Goal: Task Accomplishment & Management: Complete application form

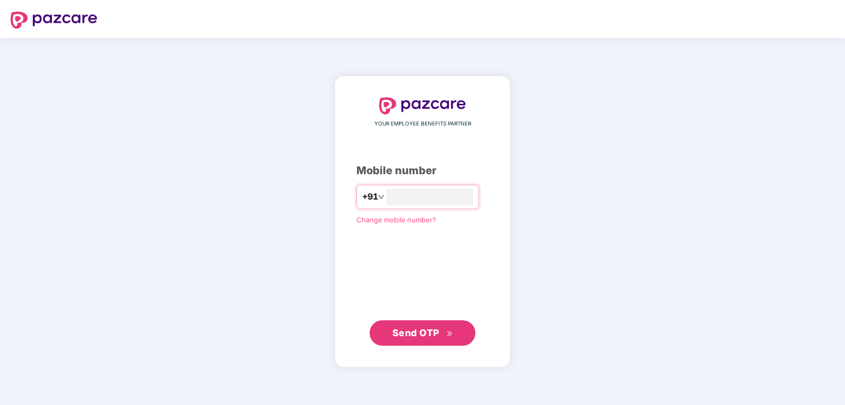
type input "**********"
click at [424, 336] on span "Send OTP" at bounding box center [415, 332] width 47 height 11
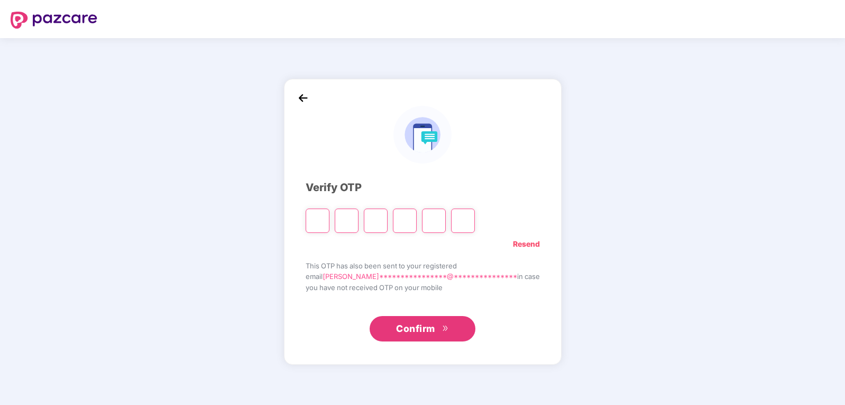
type input "*"
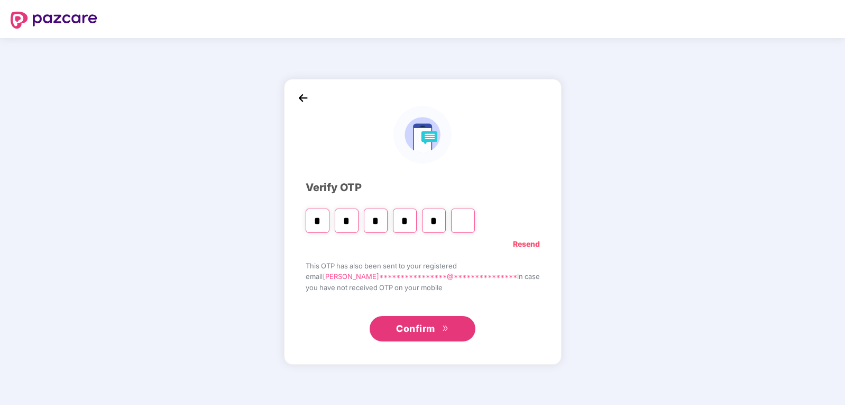
type input "*"
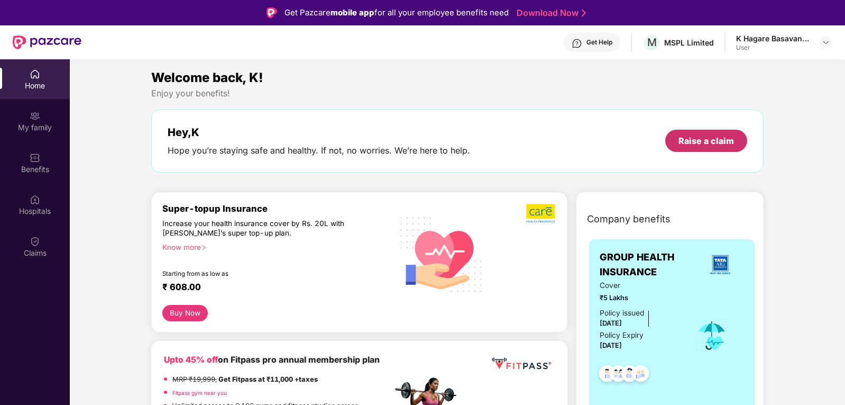
click at [694, 142] on div "Raise a claim" at bounding box center [707, 141] width 56 height 12
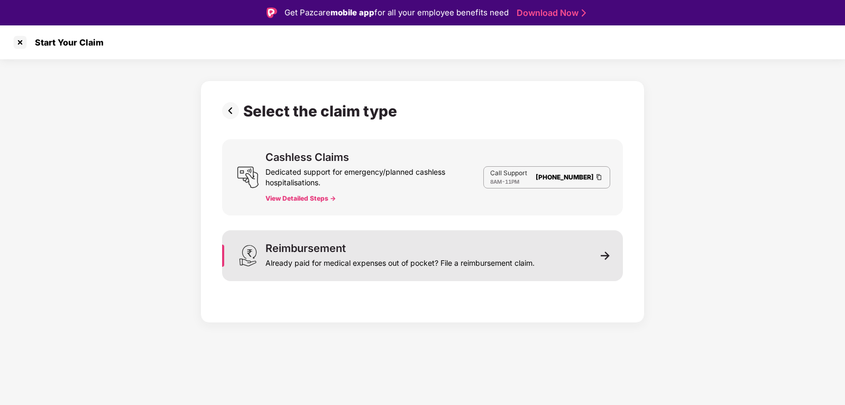
click at [352, 266] on div "Already paid for medical expenses out of pocket? File a reimbursement claim." at bounding box center [400, 260] width 269 height 15
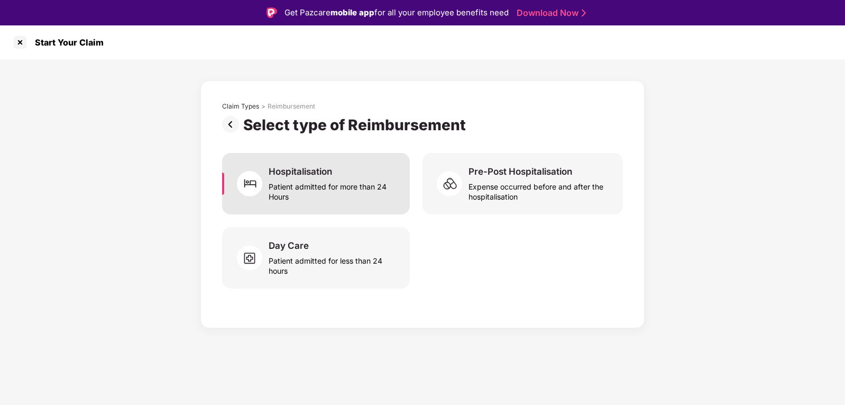
click at [375, 206] on div "Hospitalisation Patient admitted for more than 24 Hours" at bounding box center [316, 183] width 188 height 61
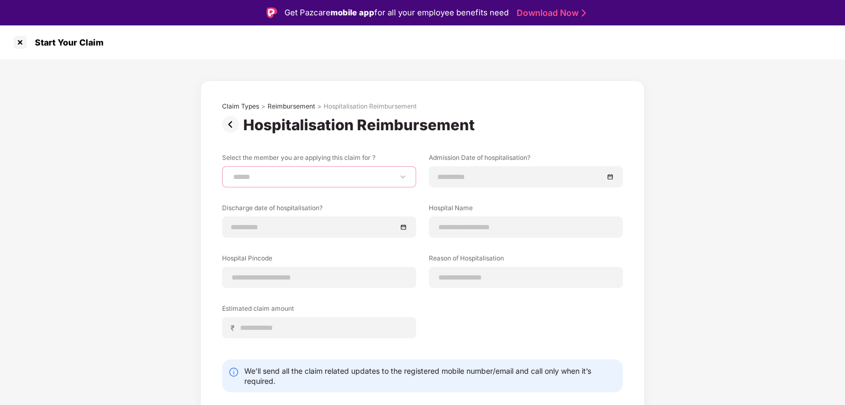
click at [346, 176] on select "**********" at bounding box center [319, 176] width 176 height 8
select select "**********"
click at [231, 172] on select "**********" at bounding box center [319, 176] width 176 height 8
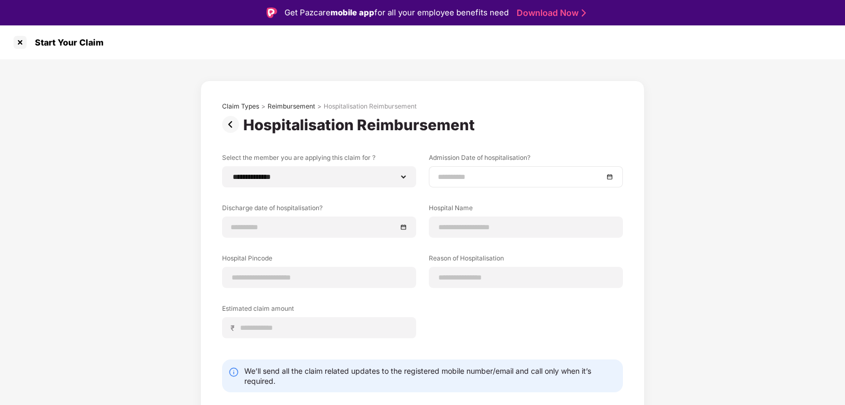
click at [540, 168] on div at bounding box center [526, 176] width 194 height 21
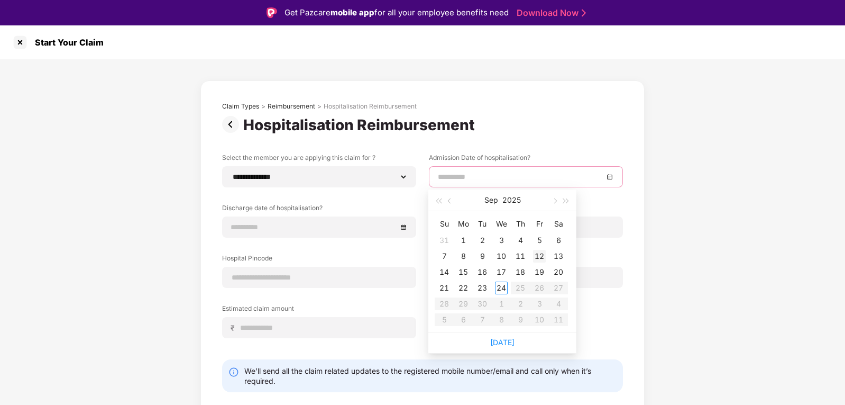
type input "**********"
click at [535, 259] on div "12" at bounding box center [539, 256] width 13 height 13
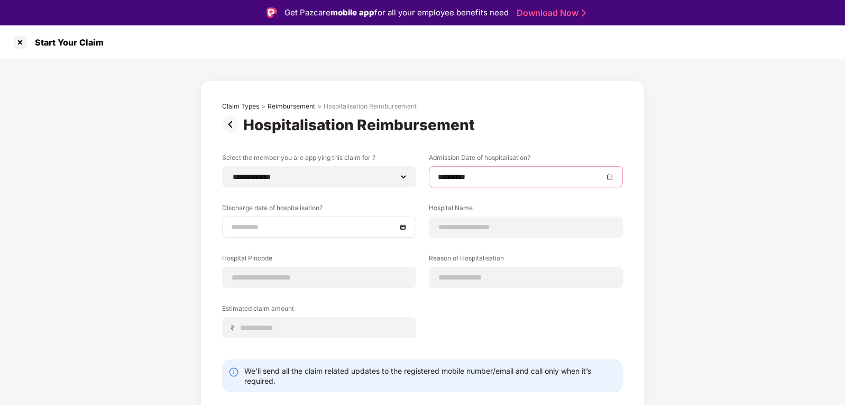
click at [302, 234] on div at bounding box center [319, 226] width 194 height 21
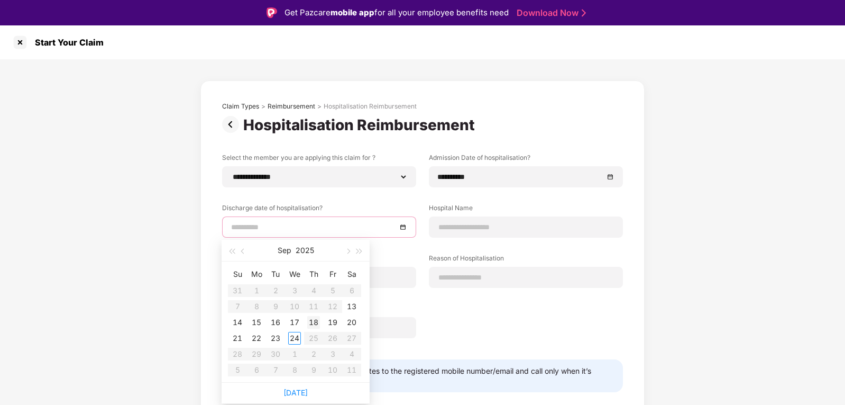
type input "**********"
click at [235, 323] on div "14" at bounding box center [237, 322] width 13 height 13
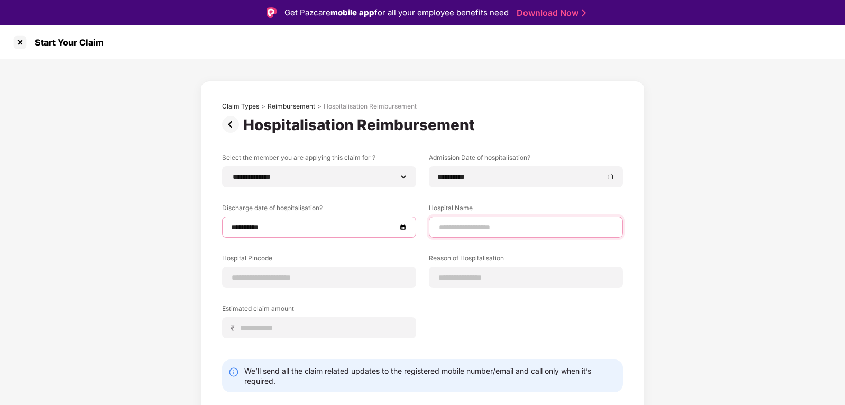
click at [542, 225] on input at bounding box center [526, 227] width 176 height 11
click at [455, 230] on input "**********" at bounding box center [526, 227] width 176 height 11
click at [494, 233] on div "**********" at bounding box center [526, 226] width 194 height 21
click at [497, 229] on input "**********" at bounding box center [526, 227] width 176 height 11
type input "**********"
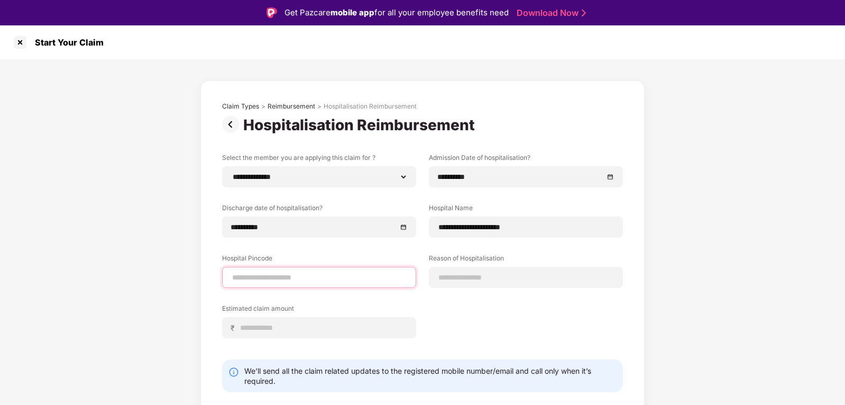
click at [294, 280] on input at bounding box center [319, 277] width 176 height 11
type input "******"
select select "*********"
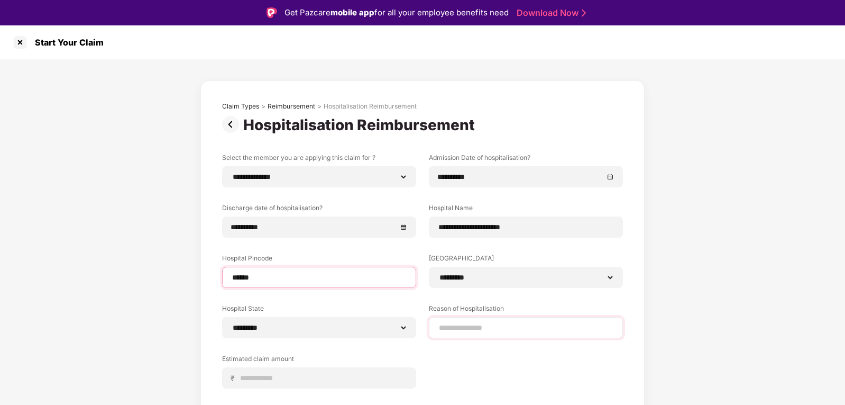
type input "******"
click at [513, 325] on input at bounding box center [526, 327] width 176 height 11
type input "**********"
click at [433, 366] on div "**********" at bounding box center [422, 278] width 401 height 251
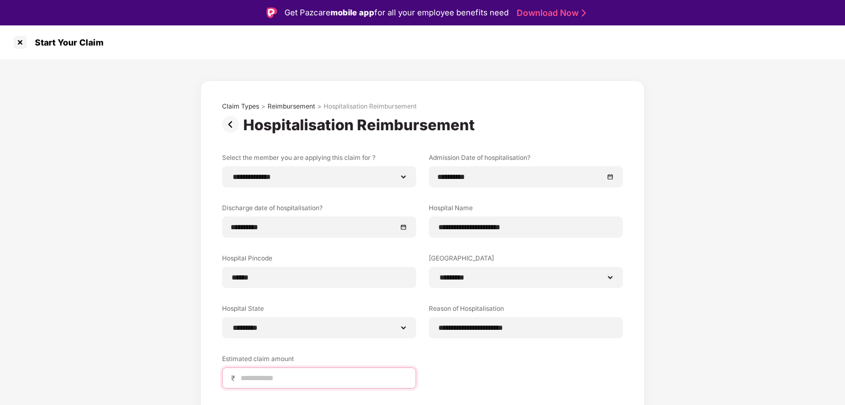
click at [347, 375] on input at bounding box center [324, 377] width 168 height 11
type input "*****"
click at [535, 354] on div "**********" at bounding box center [422, 278] width 401 height 251
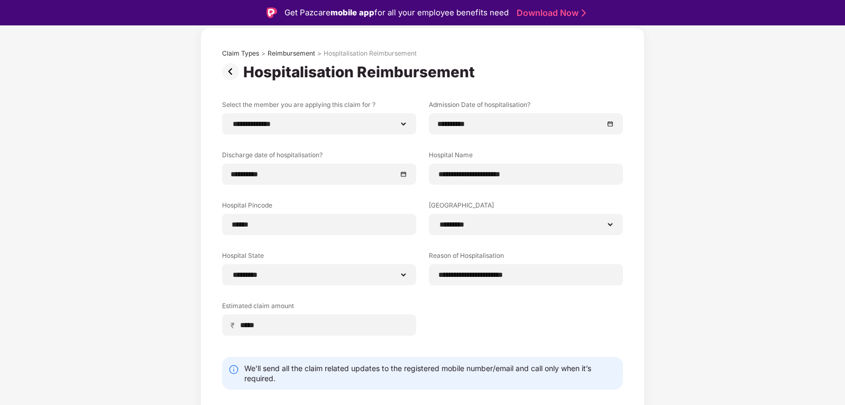
scroll to position [77, 0]
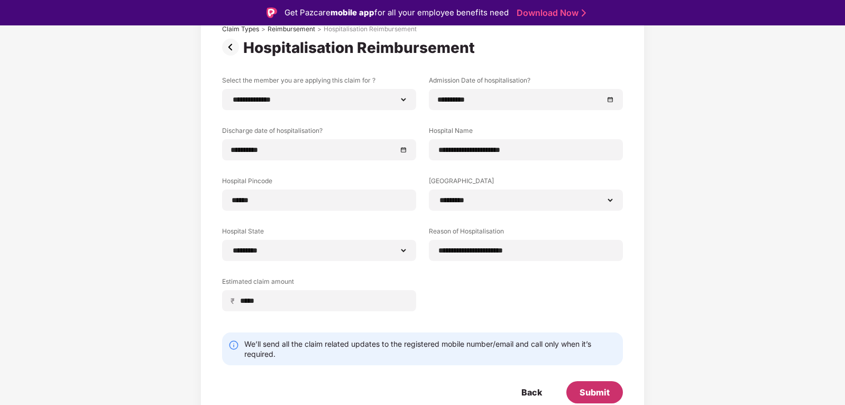
click at [588, 394] on div "Submit" at bounding box center [595, 392] width 30 height 12
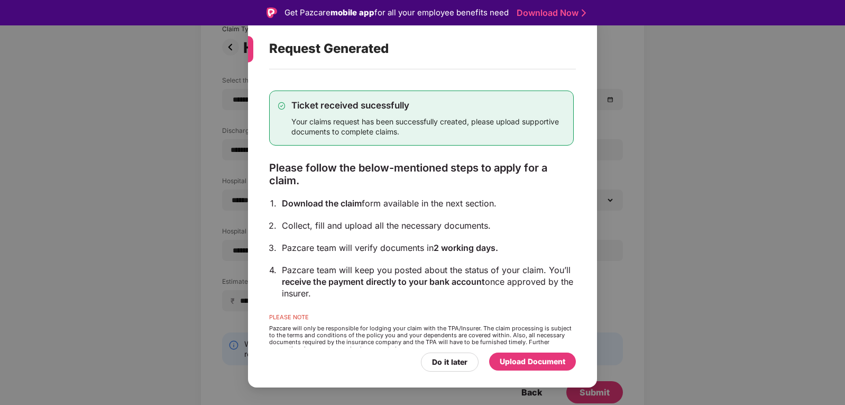
scroll to position [20, 0]
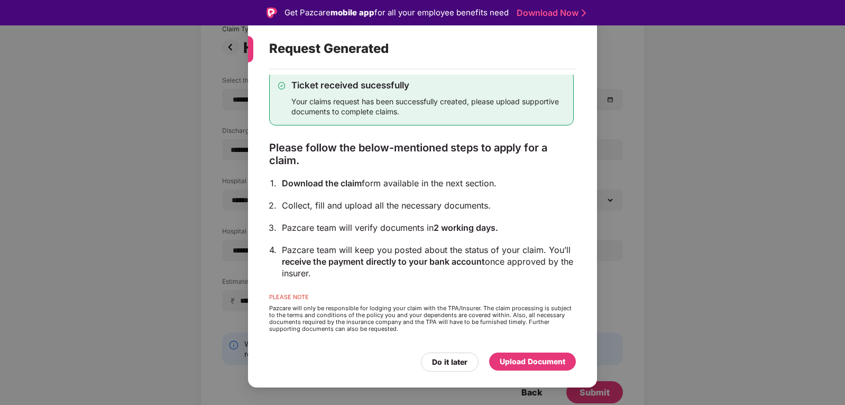
click at [535, 360] on div "Upload Document" at bounding box center [533, 361] width 66 height 12
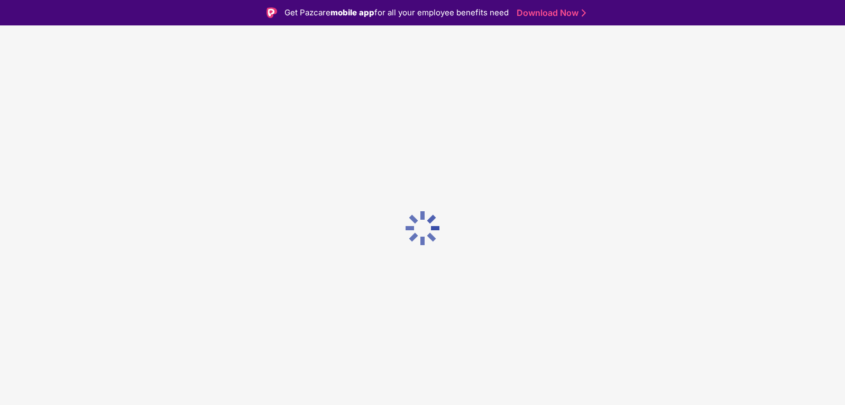
scroll to position [0, 0]
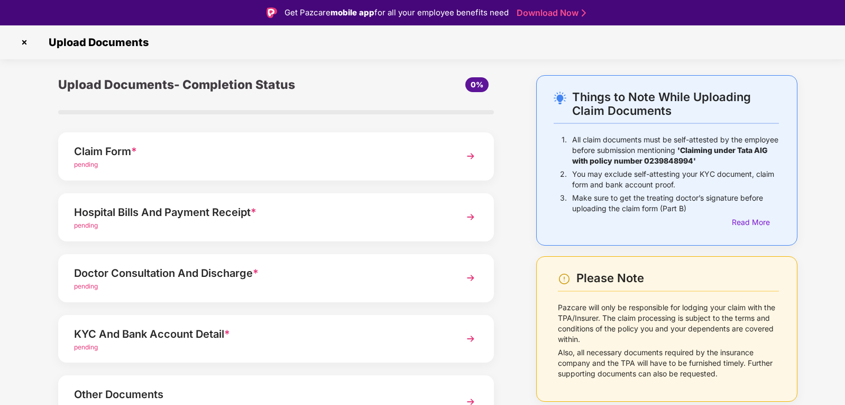
click at [175, 165] on div "pending" at bounding box center [259, 165] width 370 height 10
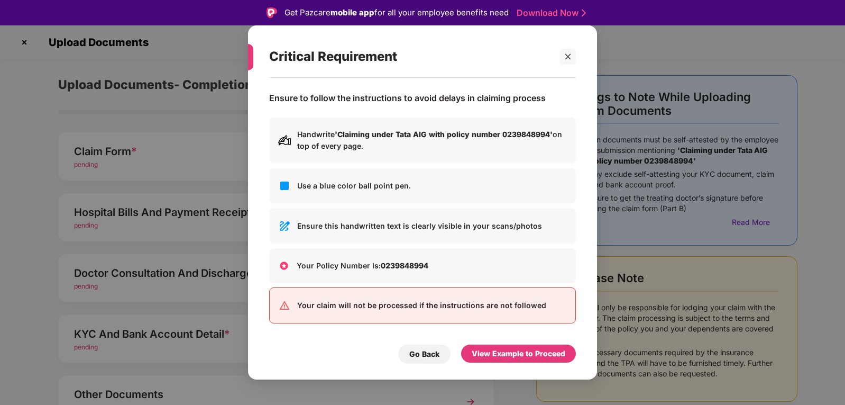
click at [472, 157] on div "Critical Requirement Ensure to follow the instructions to avoid delays in claim…" at bounding box center [422, 202] width 845 height 405
click at [479, 349] on div "View Example to Proceed" at bounding box center [519, 354] width 94 height 12
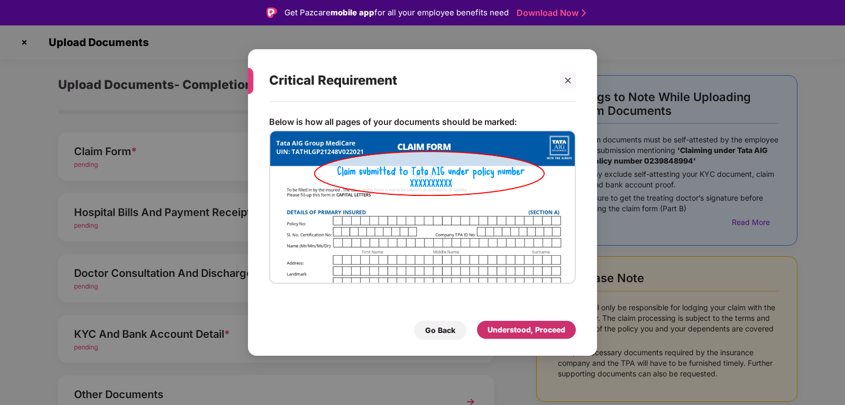
click at [527, 333] on div "Understood, Proceed" at bounding box center [527, 330] width 78 height 12
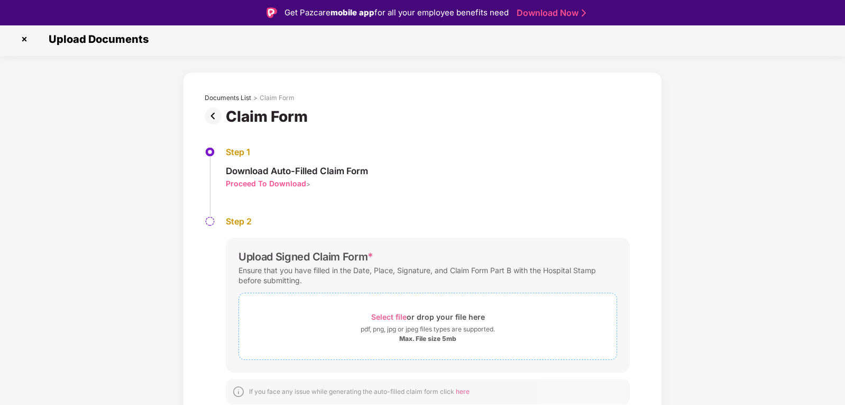
scroll to position [4, 0]
click at [447, 313] on div "Select file or drop your file here" at bounding box center [428, 315] width 114 height 14
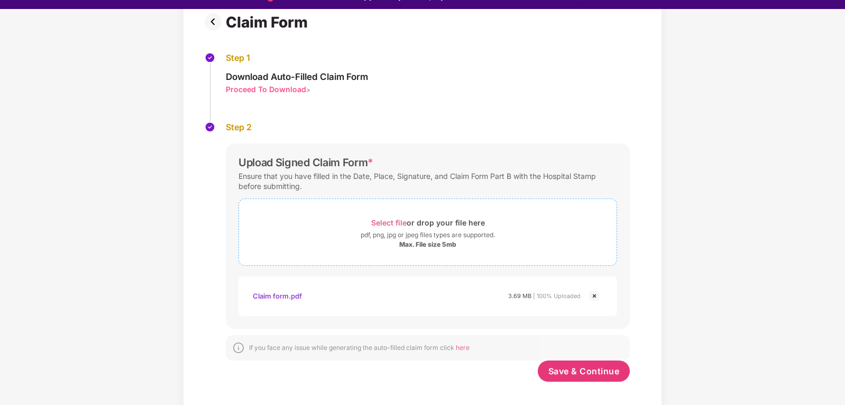
scroll to position [25, 0]
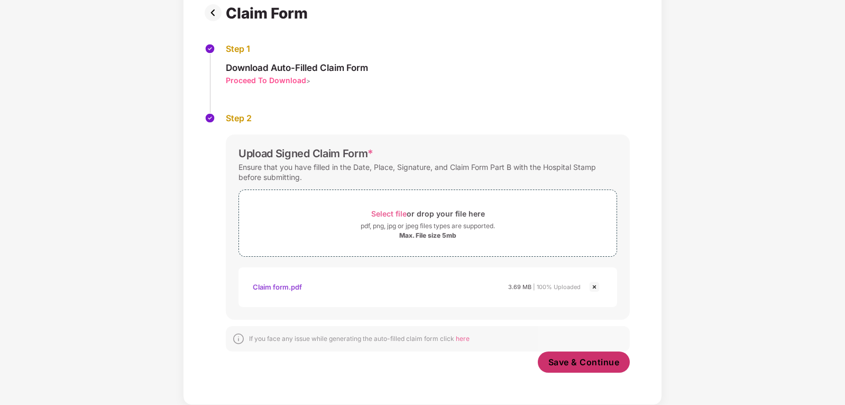
click at [571, 360] on span "Save & Continue" at bounding box center [584, 362] width 71 height 12
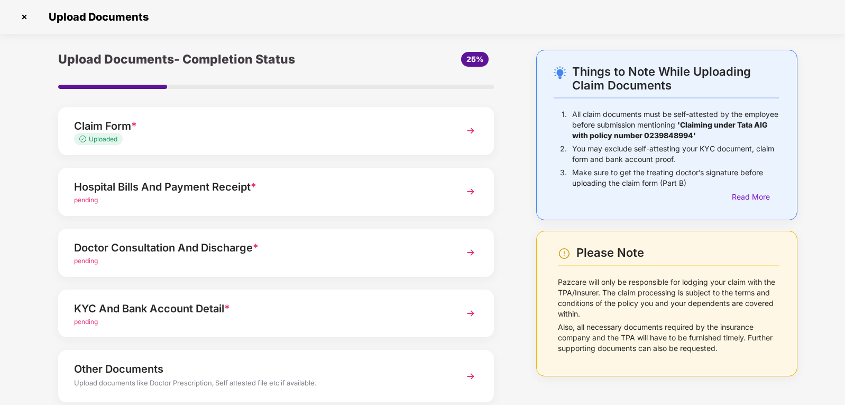
click at [465, 193] on img at bounding box center [470, 191] width 19 height 19
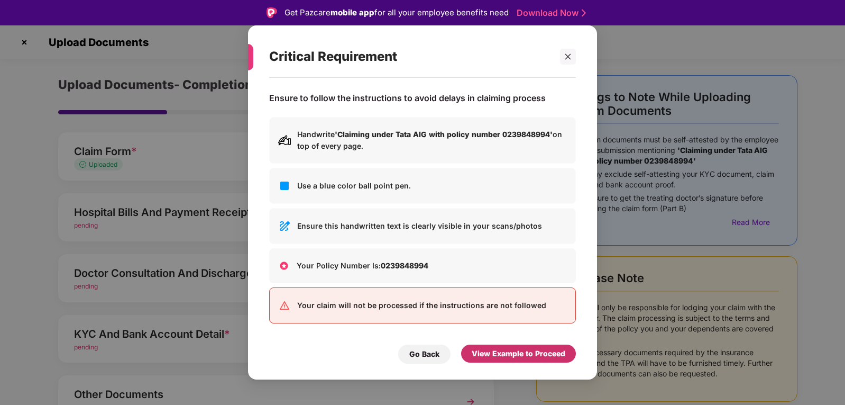
click at [502, 352] on div "View Example to Proceed" at bounding box center [519, 354] width 94 height 12
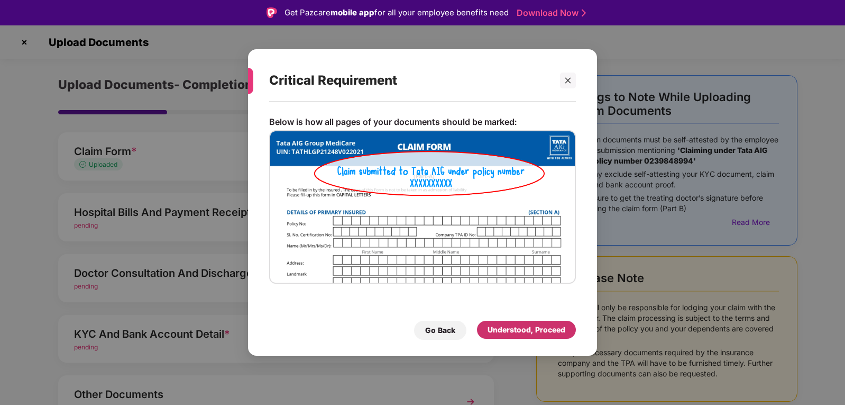
click at [507, 325] on div "Understood, Proceed" at bounding box center [527, 330] width 78 height 12
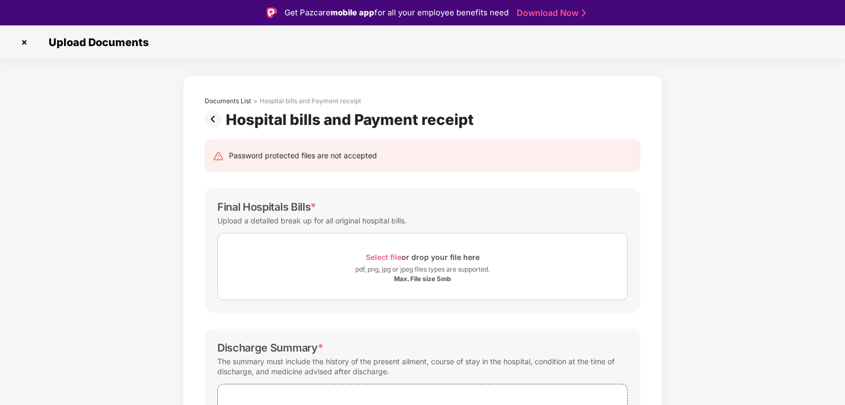
click at [387, 258] on span "Select file" at bounding box center [383, 256] width 35 height 9
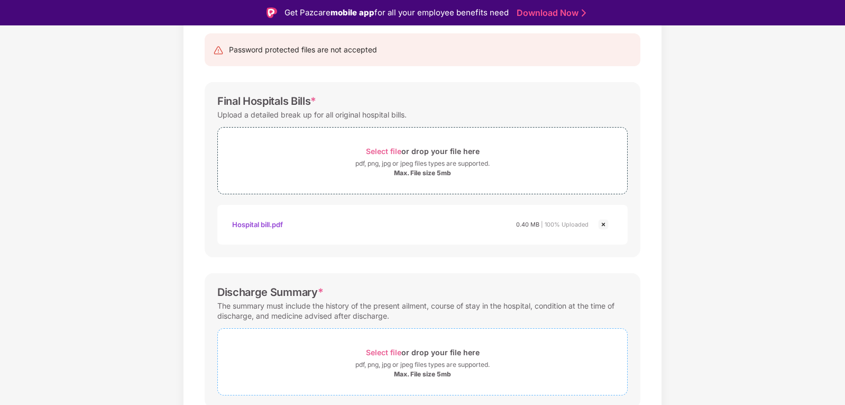
scroll to position [159, 0]
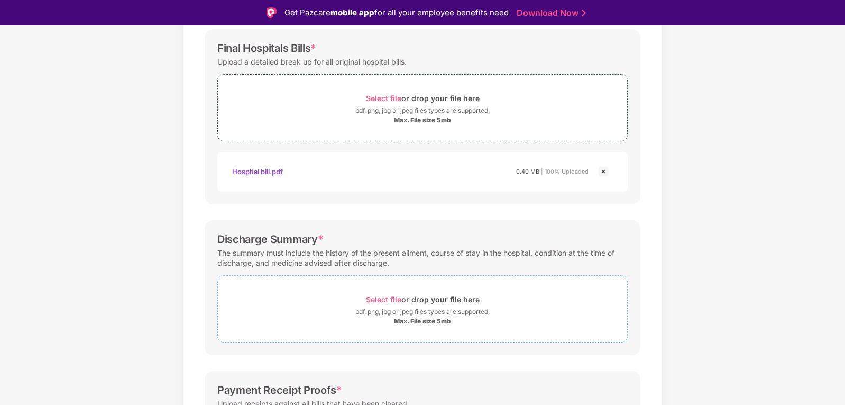
click at [382, 299] on span "Select file" at bounding box center [383, 299] width 35 height 9
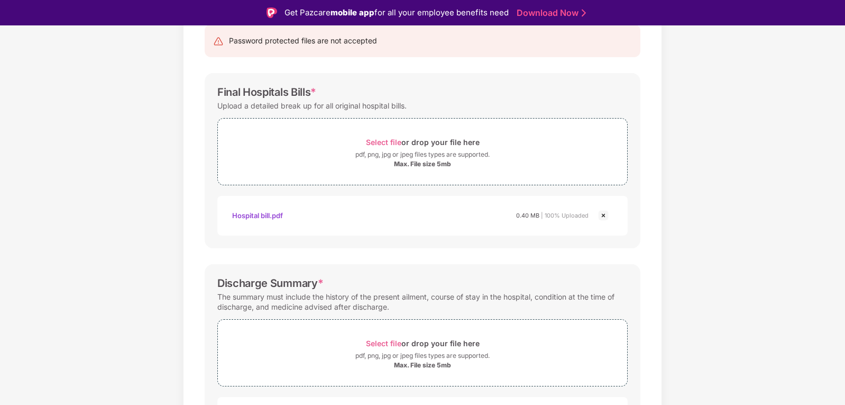
scroll to position [106, 0]
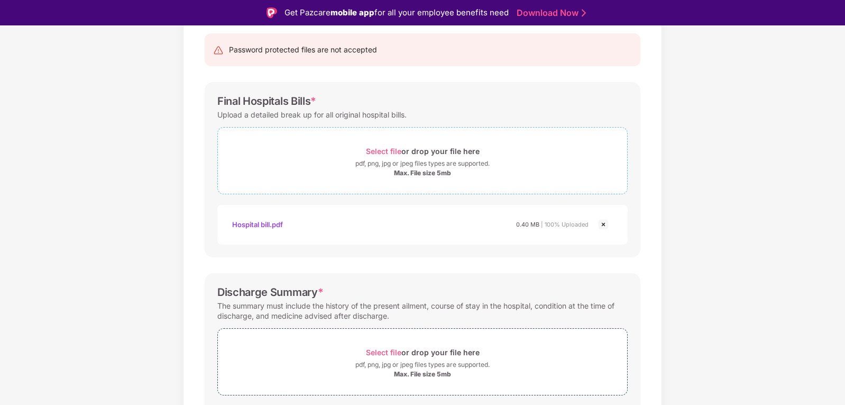
click at [392, 152] on span "Select file" at bounding box center [383, 151] width 35 height 9
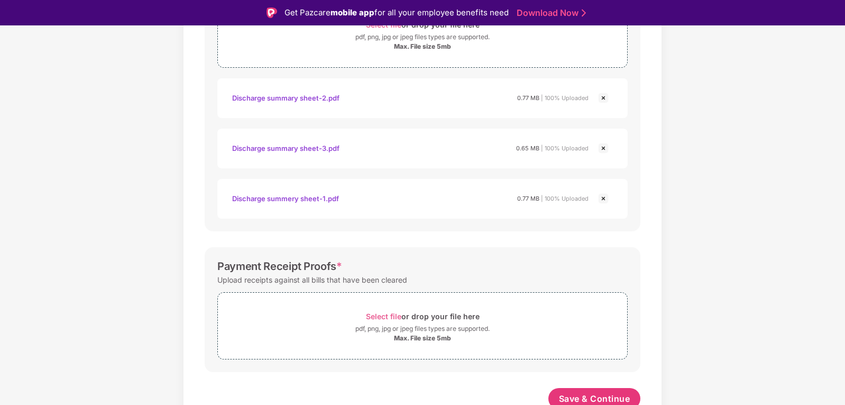
scroll to position [640, 0]
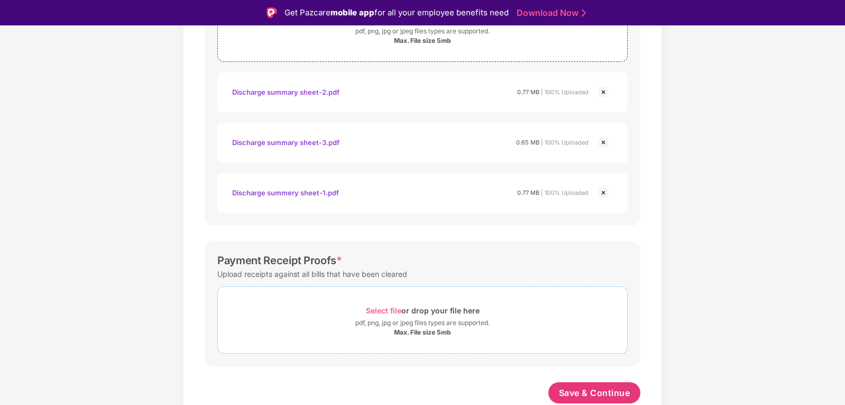
click at [377, 310] on span "Select file" at bounding box center [383, 310] width 35 height 9
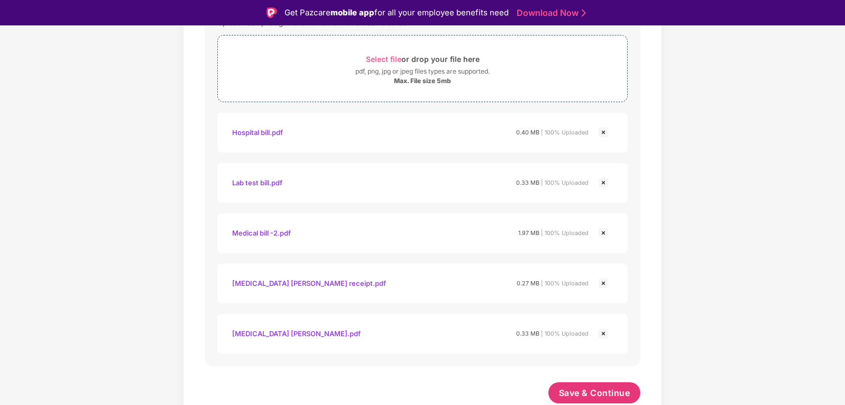
scroll to position [891, 0]
click at [602, 397] on span "Save & Continue" at bounding box center [594, 393] width 71 height 12
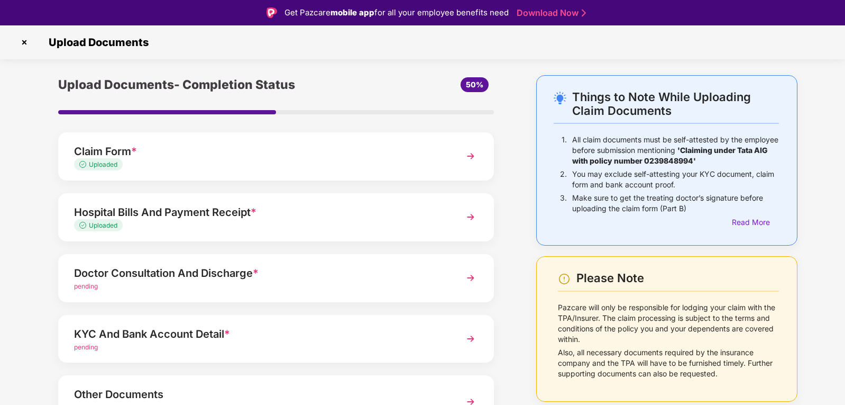
scroll to position [63, 0]
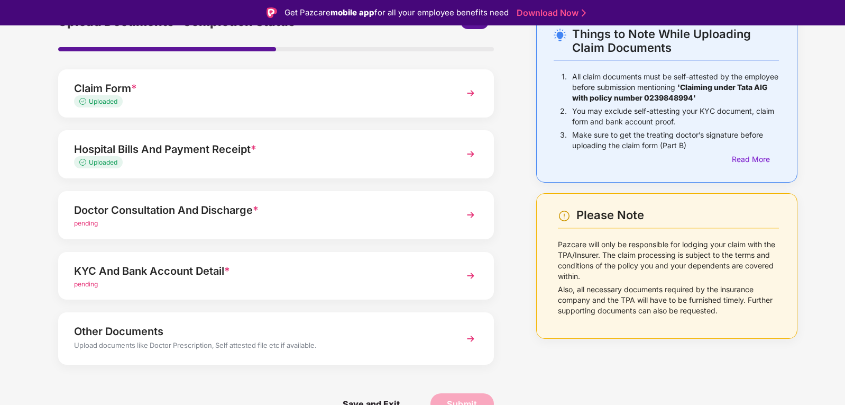
click at [95, 225] on span "pending" at bounding box center [86, 223] width 24 height 8
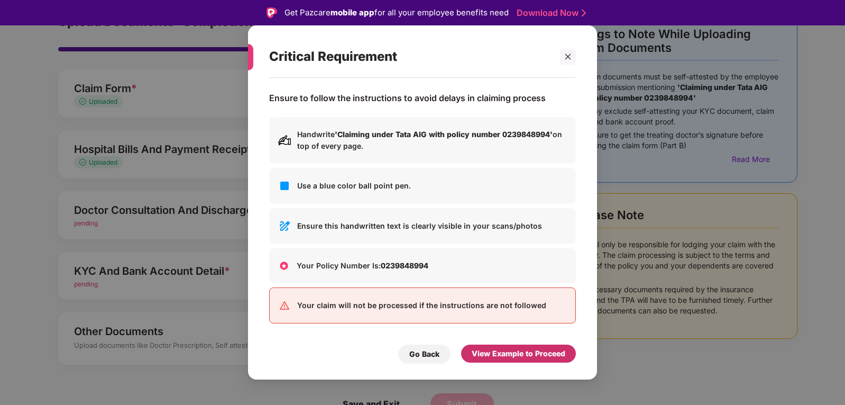
click at [486, 353] on div "View Example to Proceed" at bounding box center [519, 354] width 94 height 12
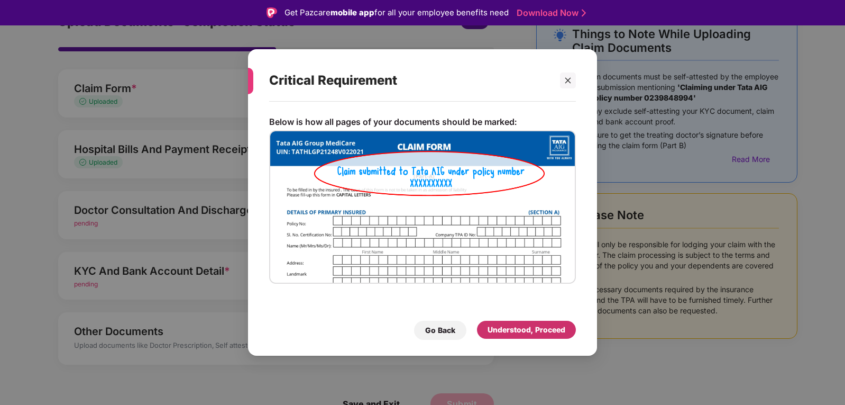
click at [515, 330] on div "Understood, Proceed" at bounding box center [527, 330] width 78 height 12
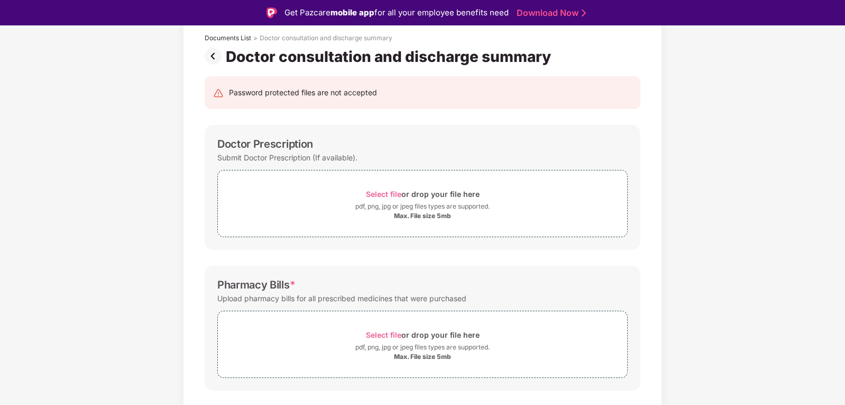
scroll to position [13, 0]
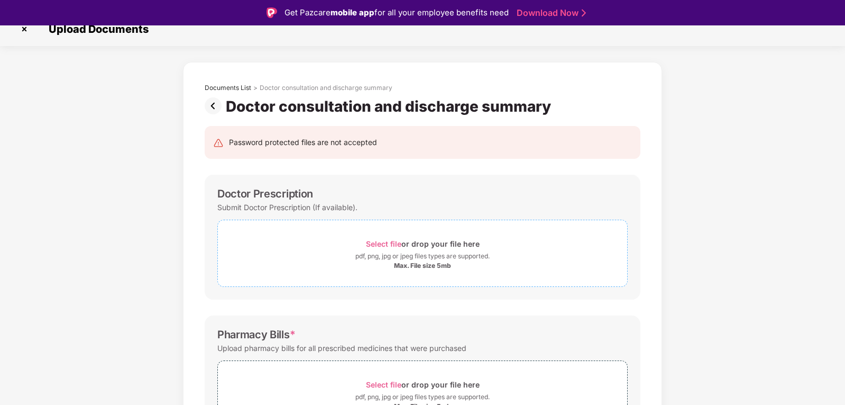
click at [386, 244] on span "Select file" at bounding box center [383, 243] width 35 height 9
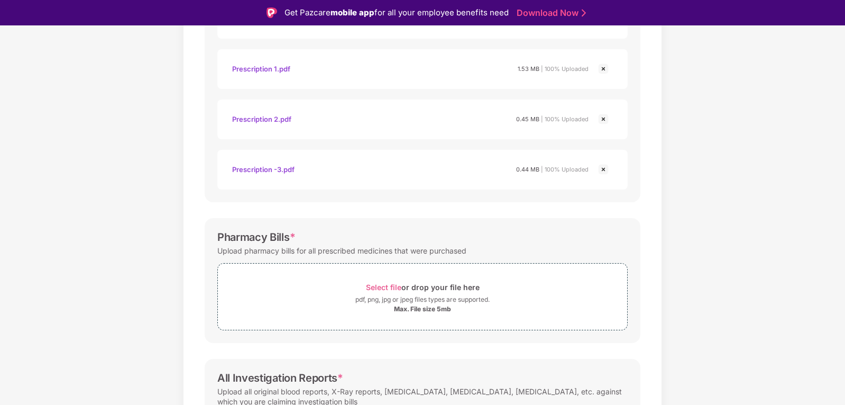
scroll to position [331, 0]
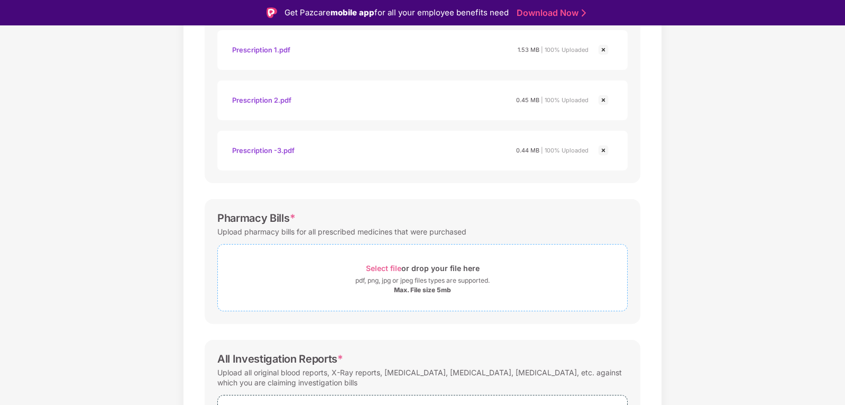
click at [374, 268] on span "Select file" at bounding box center [383, 267] width 35 height 9
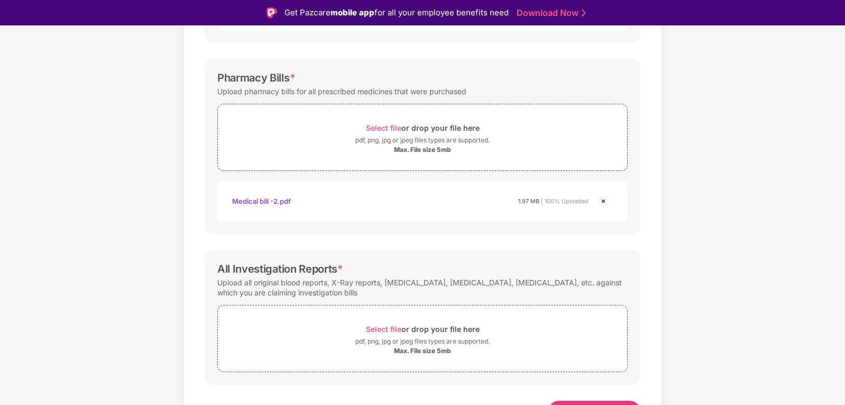
scroll to position [489, 0]
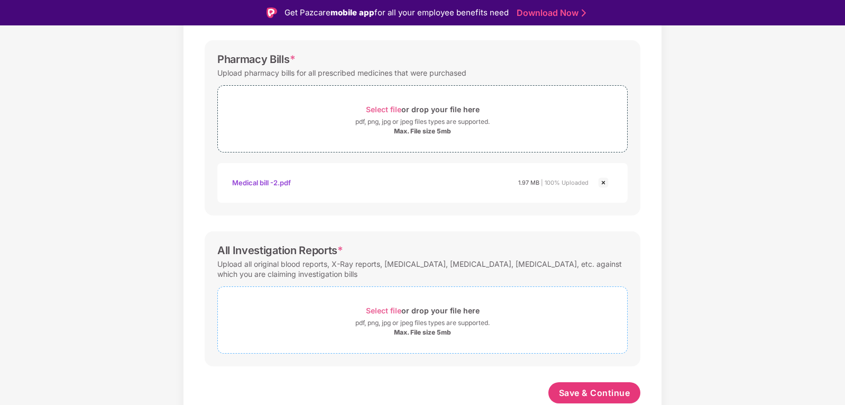
click at [379, 313] on span "Select file" at bounding box center [383, 310] width 35 height 9
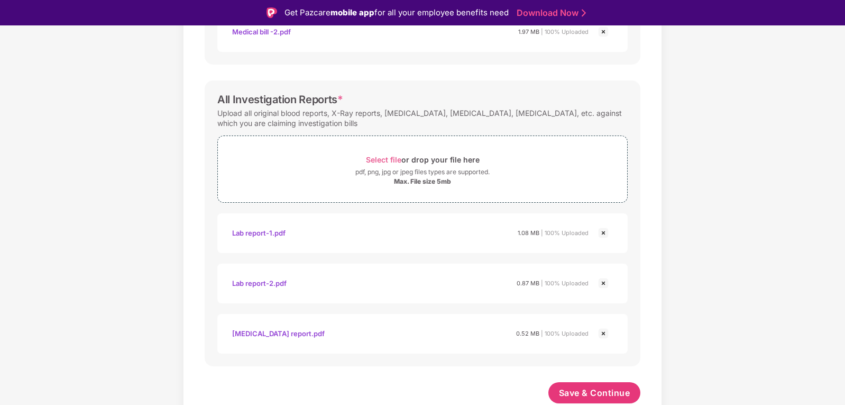
scroll to position [640, 0]
click at [577, 392] on span "Save & Continue" at bounding box center [594, 393] width 71 height 12
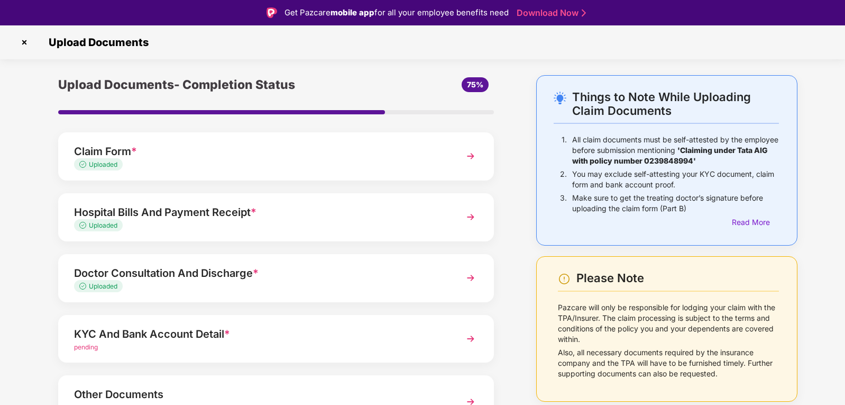
scroll to position [63, 0]
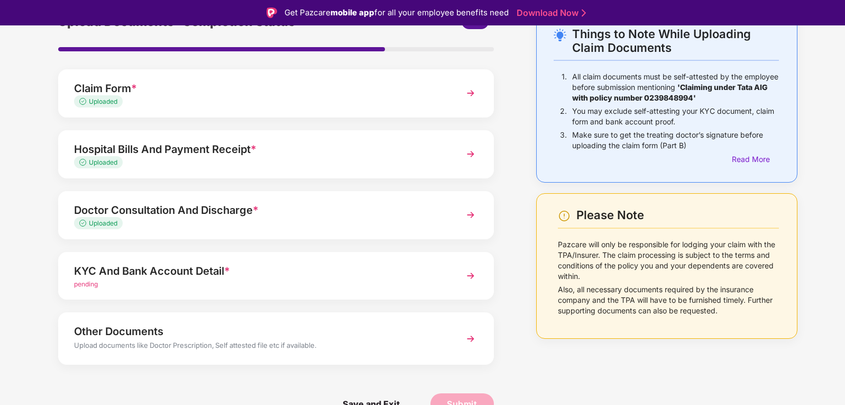
click at [139, 291] on div "KYC And Bank Account Detail * pending" at bounding box center [276, 276] width 436 height 48
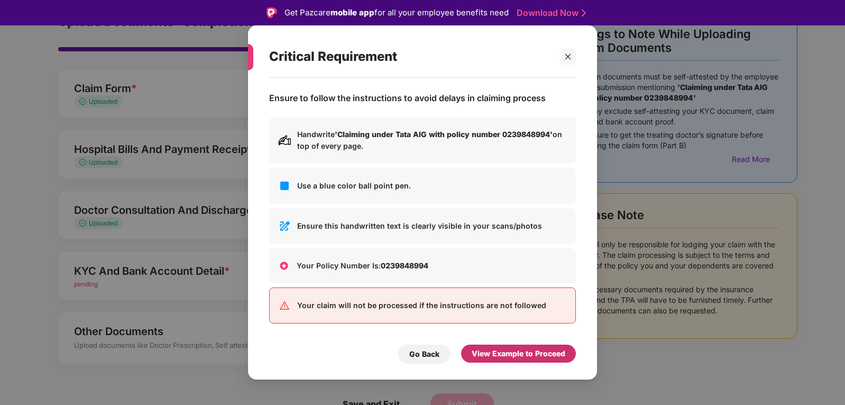
click at [495, 351] on div "View Example to Proceed" at bounding box center [519, 354] width 94 height 12
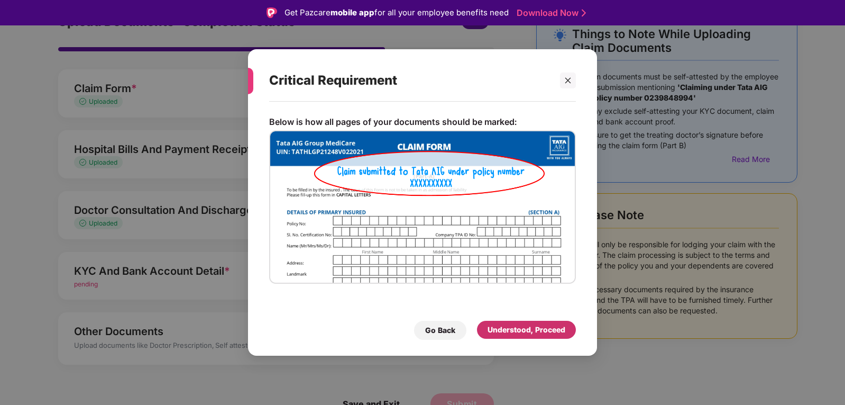
click at [519, 331] on div "Understood, Proceed" at bounding box center [527, 330] width 78 height 12
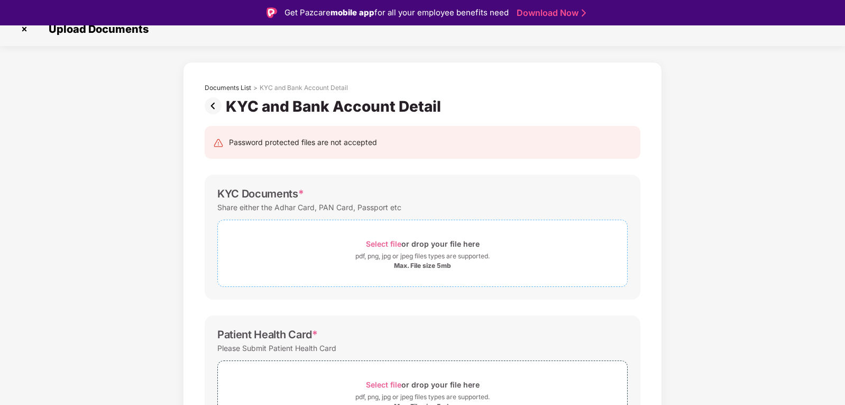
click at [390, 244] on span "Select file" at bounding box center [383, 243] width 35 height 9
click at [393, 246] on span "Select file" at bounding box center [383, 243] width 35 height 9
click at [382, 242] on span "Select file" at bounding box center [383, 243] width 35 height 9
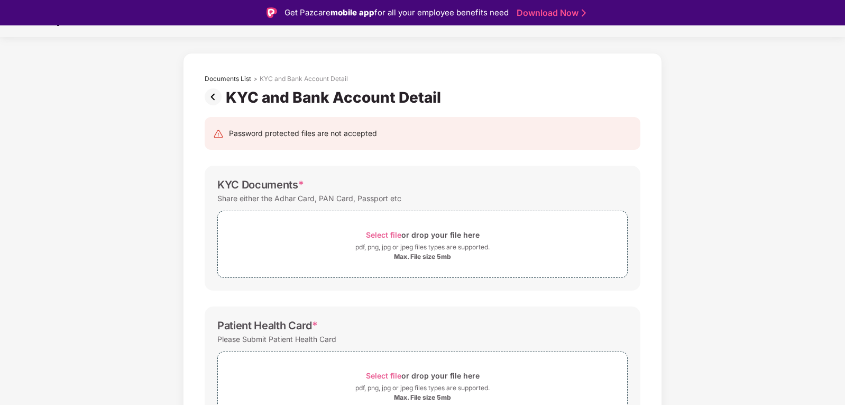
scroll to position [16, 0]
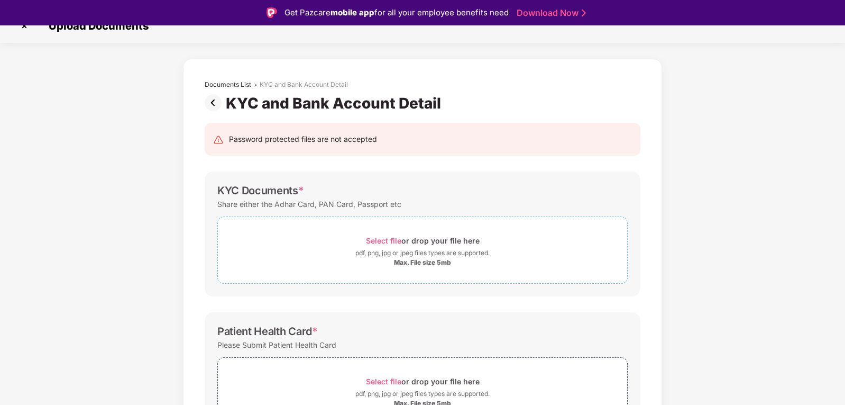
click at [383, 240] on span "Select file" at bounding box center [383, 240] width 35 height 9
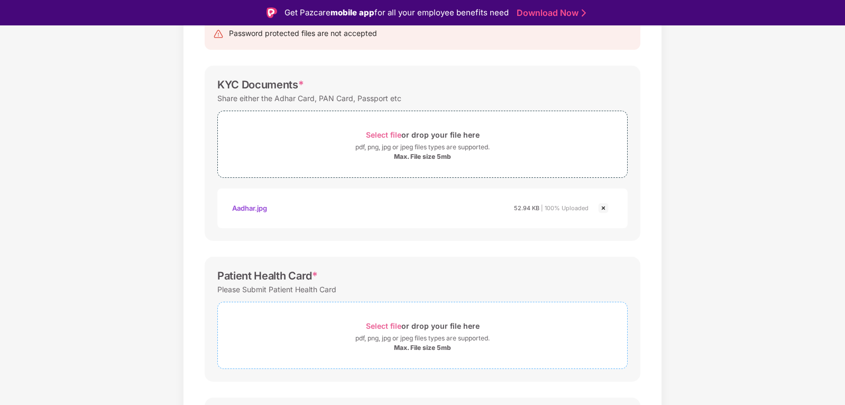
scroll to position [228, 0]
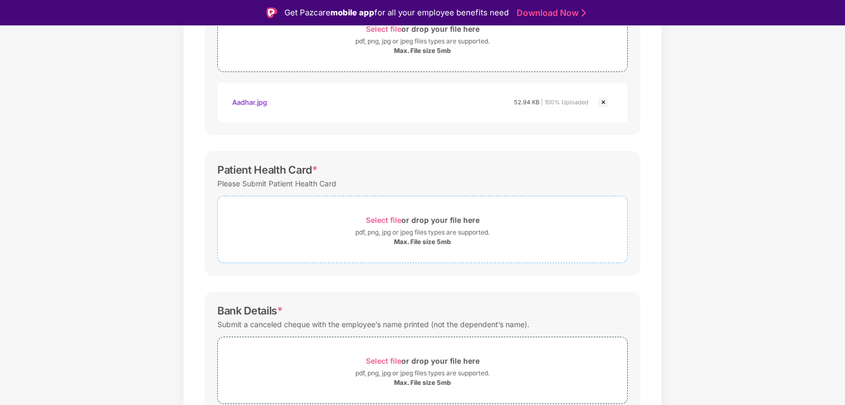
click at [385, 219] on span "Select file" at bounding box center [383, 219] width 35 height 9
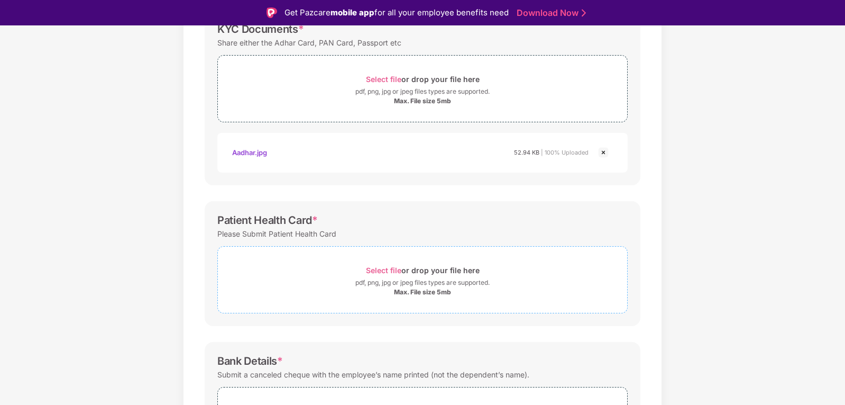
scroll to position [159, 0]
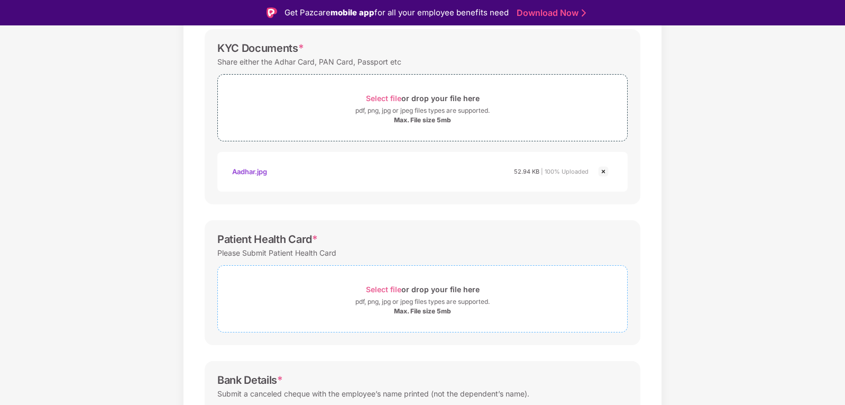
click at [386, 287] on span "Select file" at bounding box center [383, 289] width 35 height 9
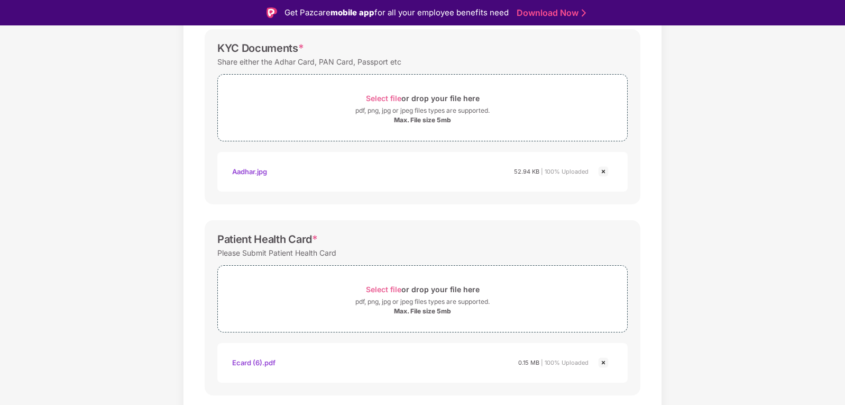
scroll to position [317, 0]
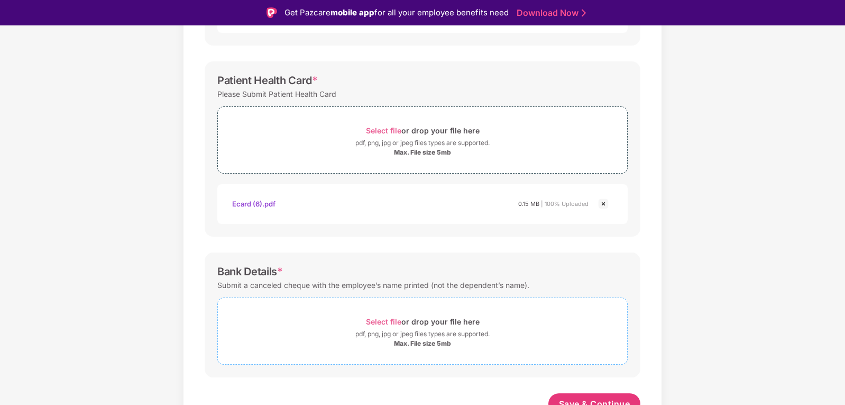
click at [380, 318] on span "Select file" at bounding box center [383, 321] width 35 height 9
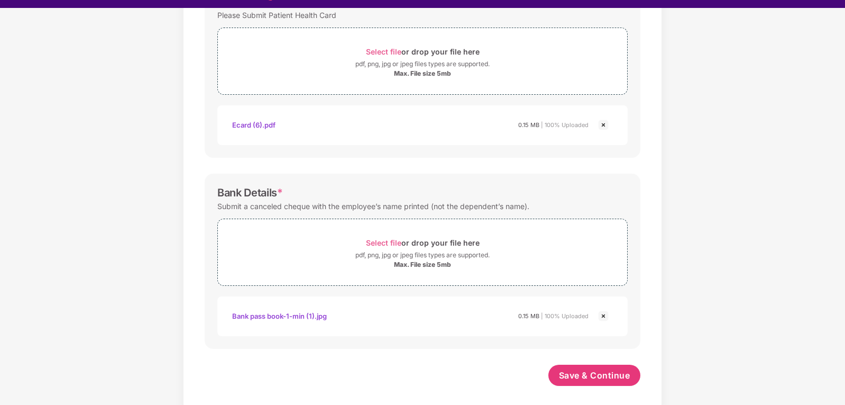
scroll to position [25, 0]
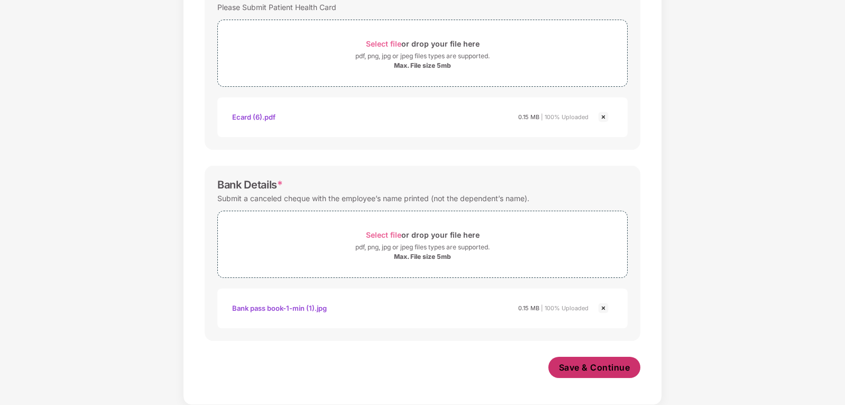
click at [581, 367] on span "Save & Continue" at bounding box center [594, 367] width 71 height 12
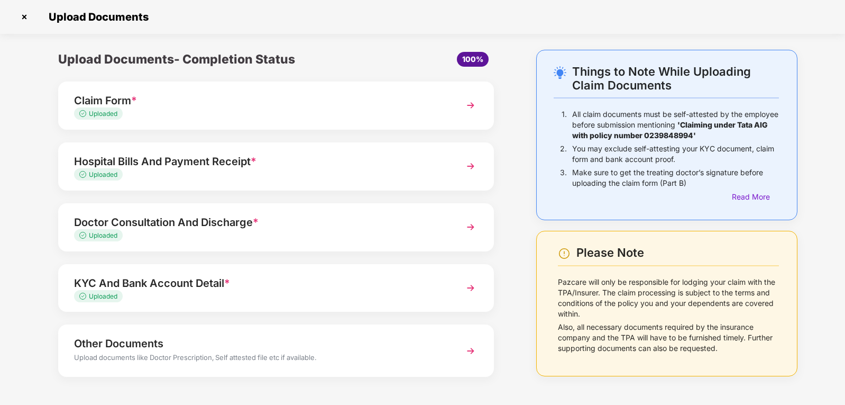
scroll to position [38, 0]
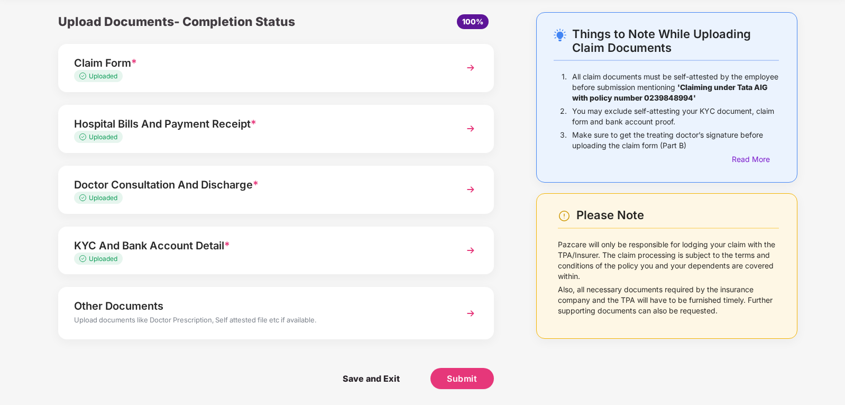
click at [180, 310] on div "Other Documents" at bounding box center [259, 305] width 370 height 17
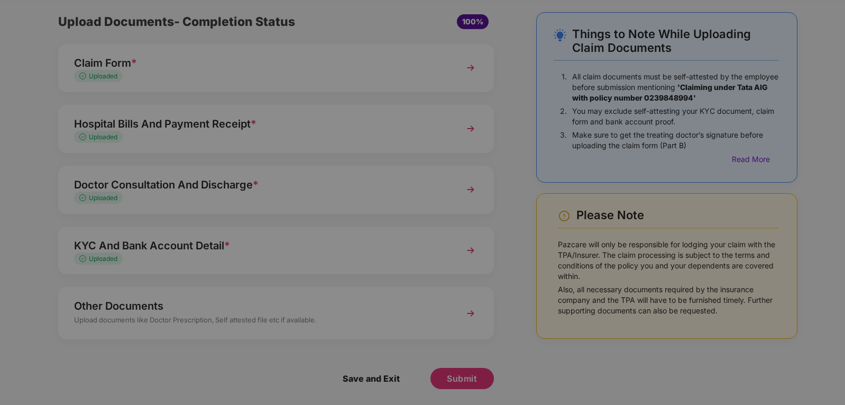
scroll to position [0, 0]
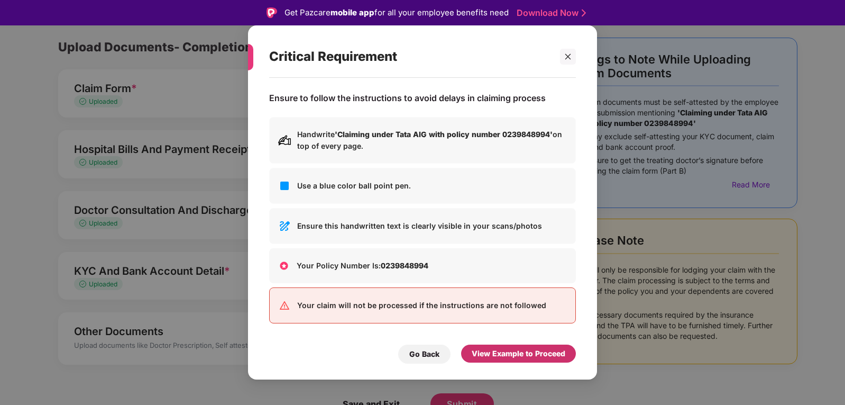
click at [533, 353] on div "View Example to Proceed" at bounding box center [519, 354] width 94 height 12
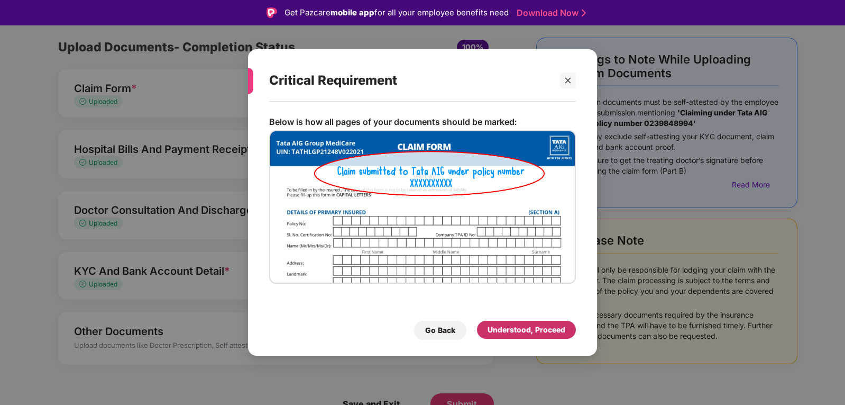
click at [514, 327] on div "Understood, Proceed" at bounding box center [527, 330] width 78 height 12
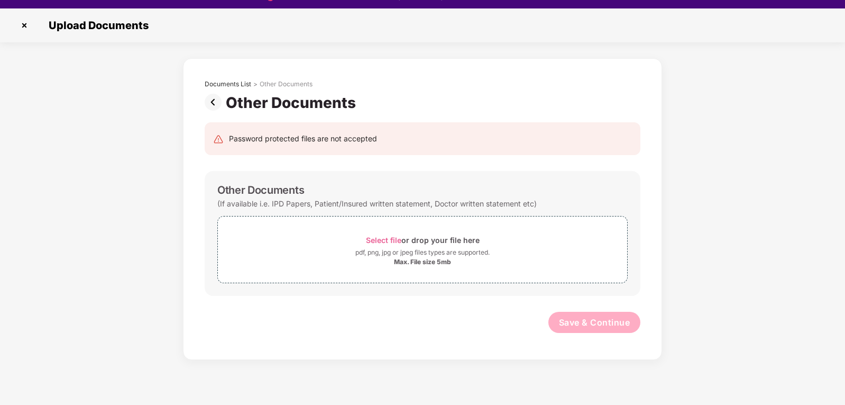
scroll to position [25, 0]
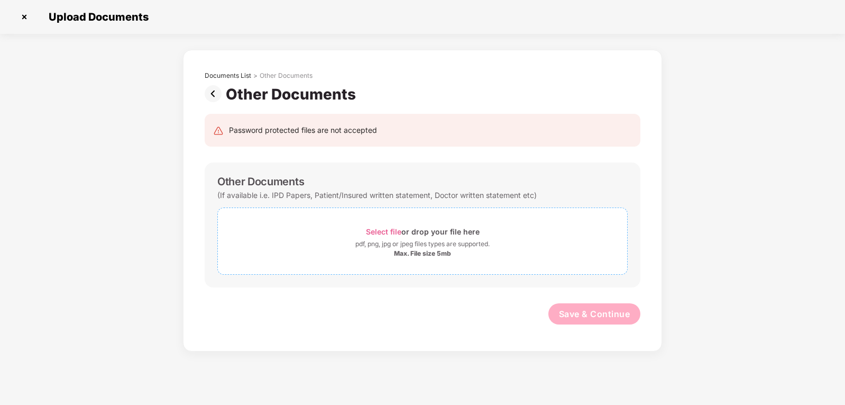
drag, startPoint x: 444, startPoint y: 279, endPoint x: 438, endPoint y: 268, distance: 12.8
drag, startPoint x: 438, startPoint y: 268, endPoint x: 383, endPoint y: 233, distance: 65.4
click at [383, 233] on span "Select file" at bounding box center [383, 231] width 35 height 9
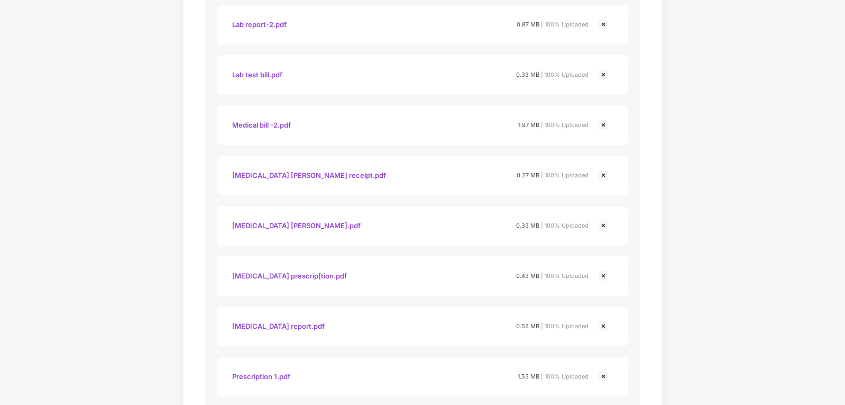
scroll to position [751, 0]
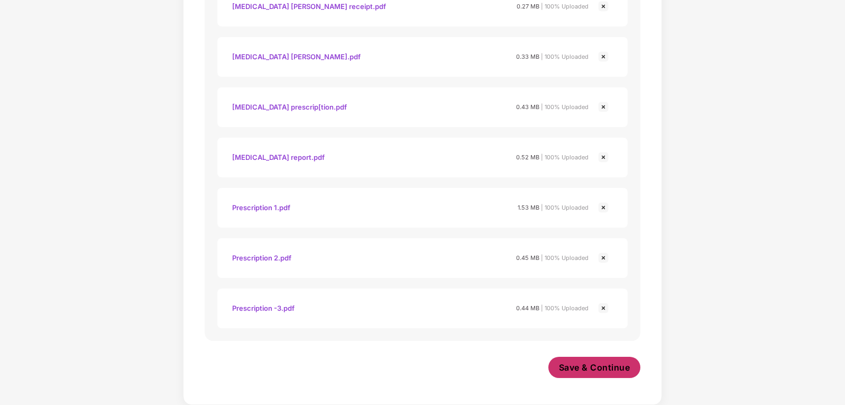
click at [591, 364] on span "Save & Continue" at bounding box center [594, 367] width 71 height 12
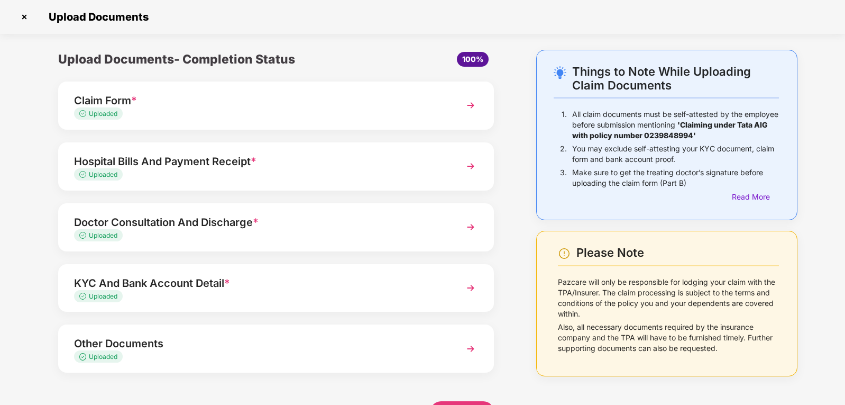
scroll to position [33, 0]
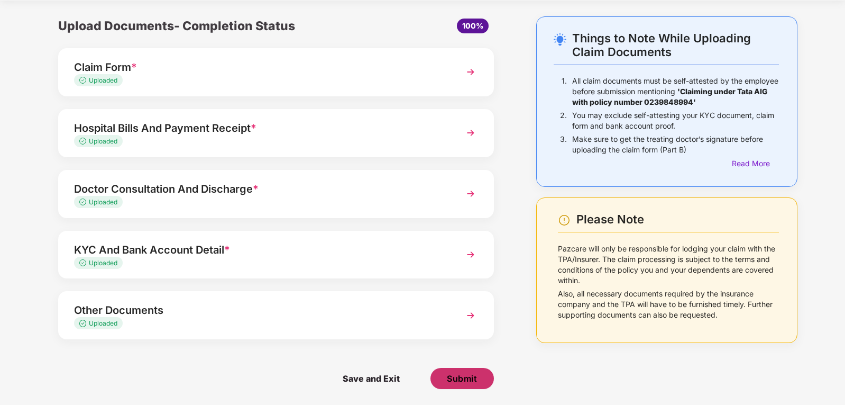
click at [470, 382] on span "Submit" at bounding box center [462, 378] width 30 height 12
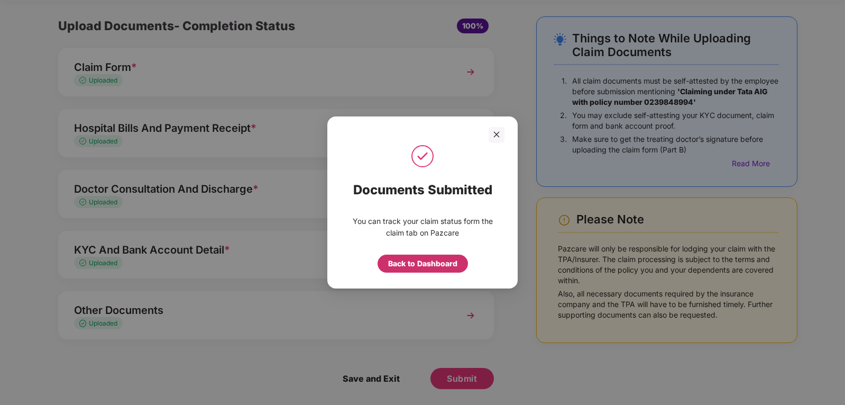
click at [434, 267] on div "Back to Dashboard" at bounding box center [422, 264] width 69 height 12
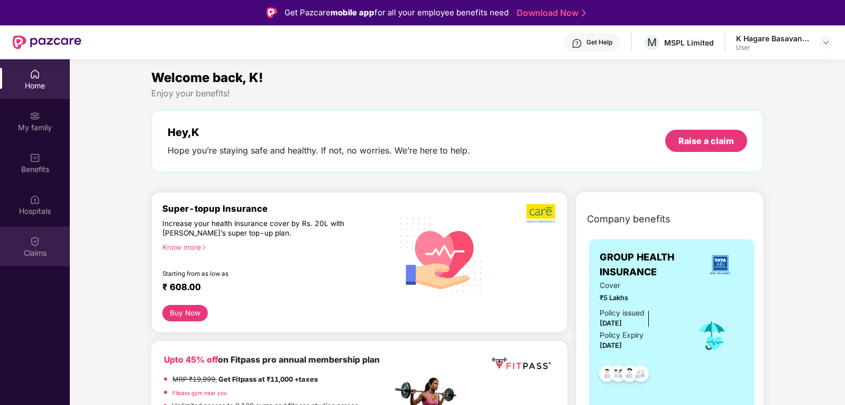
click at [25, 245] on div "Claims" at bounding box center [35, 246] width 70 height 40
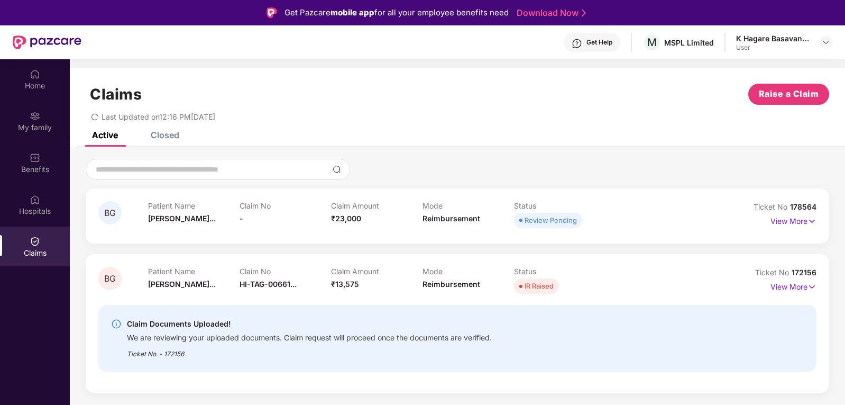
scroll to position [53, 0]
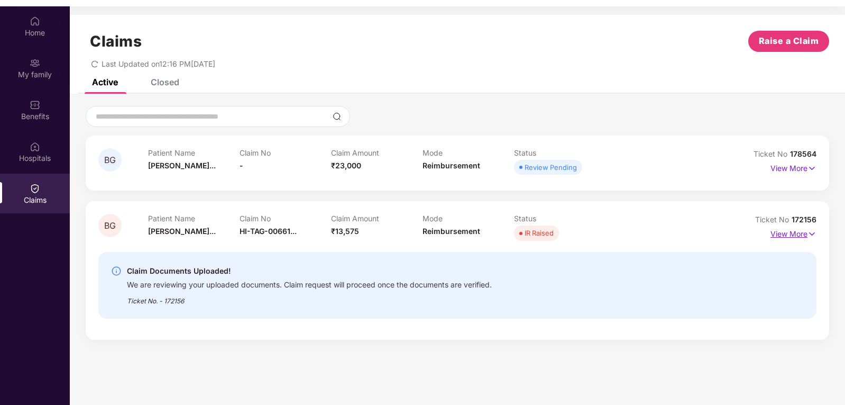
click at [801, 237] on p "View More" at bounding box center [794, 232] width 46 height 14
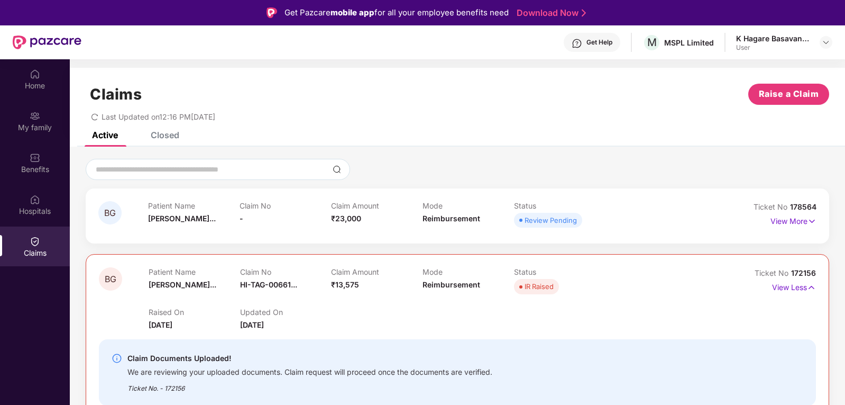
scroll to position [212, 0]
